Goal: Transaction & Acquisition: Purchase product/service

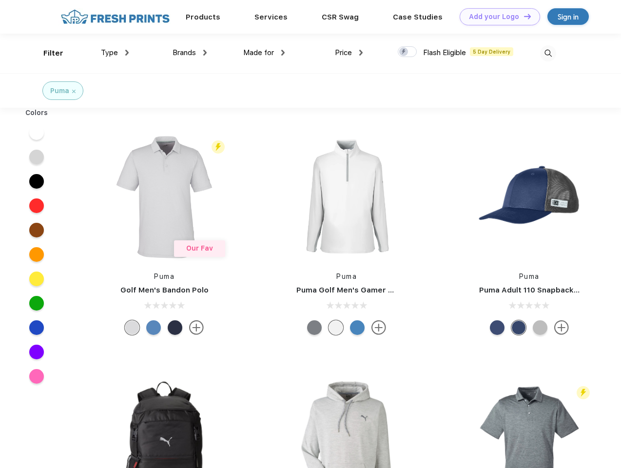
click at [496, 17] on link "Add your Logo Design Tool" at bounding box center [499, 16] width 80 height 17
click at [0, 0] on div "Design Tool" at bounding box center [0, 0] width 0 height 0
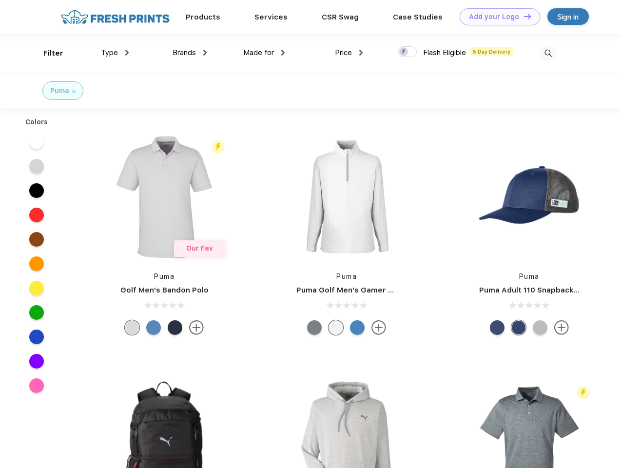
click at [523, 16] on link "Add your Logo Design Tool" at bounding box center [499, 16] width 80 height 17
click at [47, 53] on div "Filter" at bounding box center [53, 53] width 20 height 11
click at [115, 53] on span "Type" at bounding box center [109, 52] width 17 height 9
click at [190, 53] on span "Brands" at bounding box center [183, 52] width 23 height 9
click at [264, 53] on span "Made for" at bounding box center [258, 52] width 31 height 9
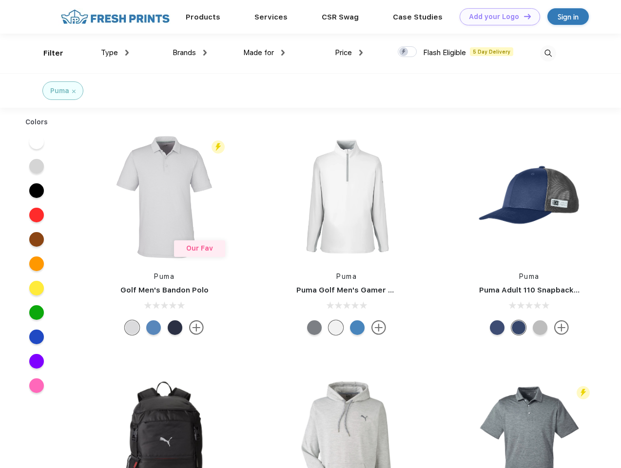
click at [349, 53] on span "Price" at bounding box center [343, 52] width 17 height 9
click at [407, 52] on div at bounding box center [407, 51] width 19 height 11
click at [404, 52] on input "checkbox" at bounding box center [401, 49] width 6 height 6
click at [548, 53] on img at bounding box center [548, 53] width 16 height 16
